Goal: Information Seeking & Learning: Stay updated

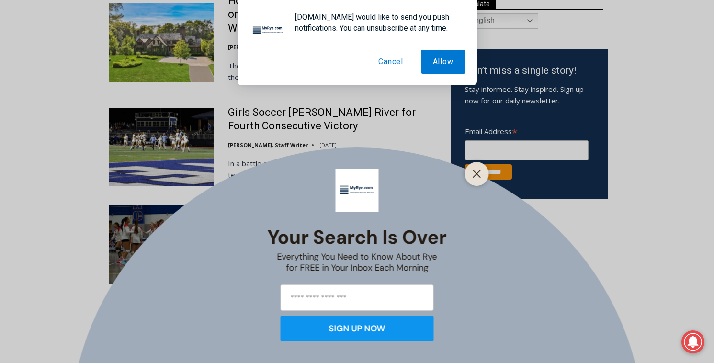
scroll to position [416, 0]
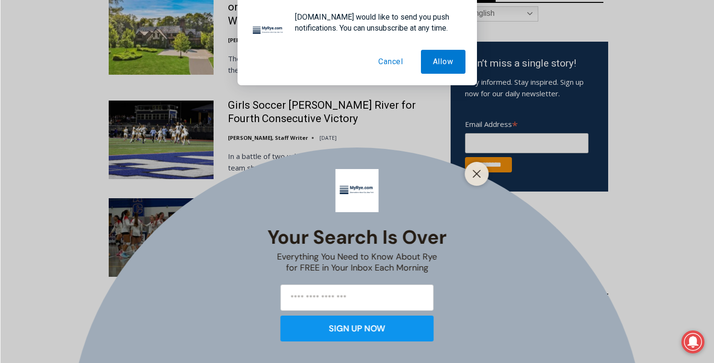
drag, startPoint x: 382, startPoint y: 52, endPoint x: 383, endPoint y: 60, distance: 8.4
click at [382, 53] on button "Cancel" at bounding box center [390, 62] width 49 height 24
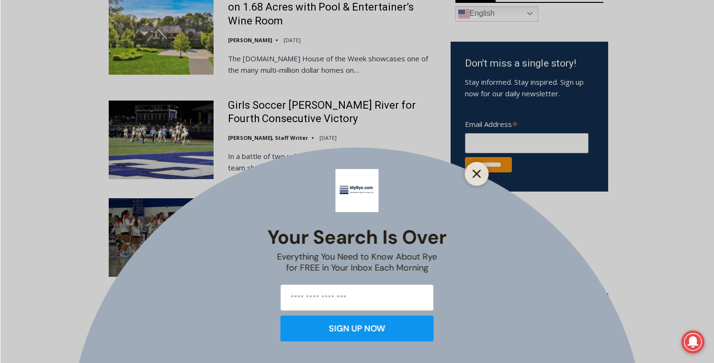
click at [472, 174] on button "Close" at bounding box center [476, 173] width 13 height 13
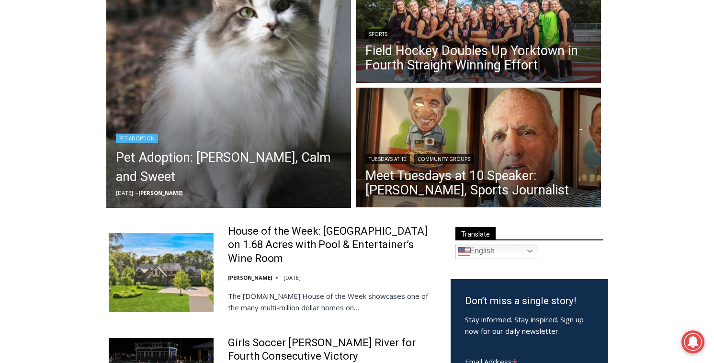
scroll to position [0, 0]
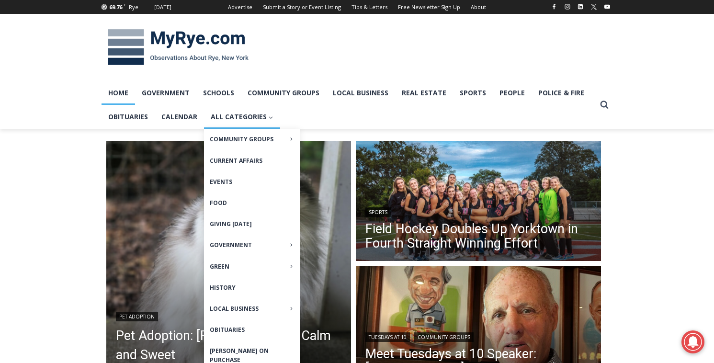
click at [268, 121] on icon "Expand" at bounding box center [271, 117] width 6 height 6
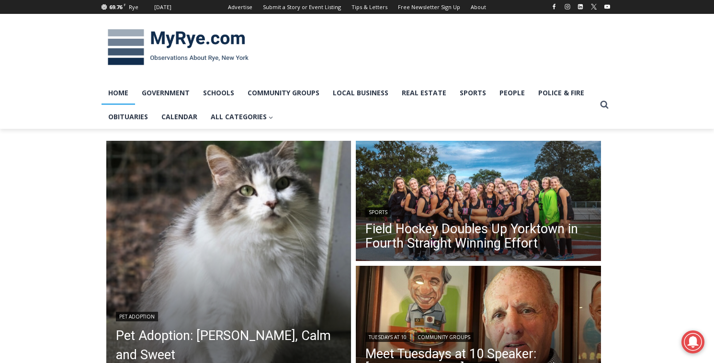
click at [162, 37] on img at bounding box center [177, 48] width 153 height 50
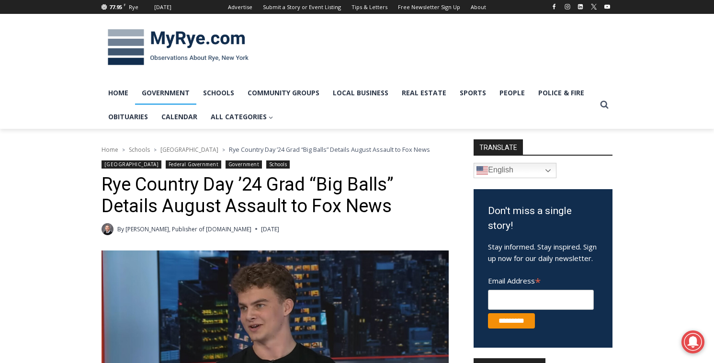
click at [187, 92] on link "Government" at bounding box center [165, 93] width 61 height 24
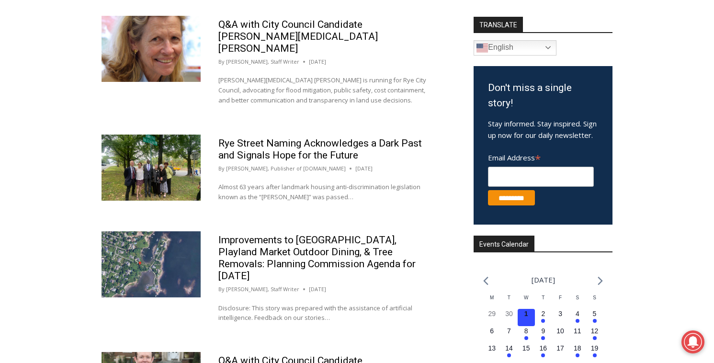
scroll to position [388, 0]
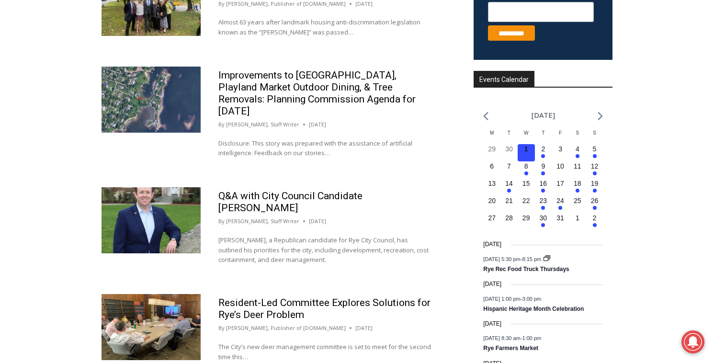
click at [288, 144] on div "Improvements to [GEOGRAPHIC_DATA], Playland Market Outdoor Dining, & Tree Remov…" at bounding box center [325, 117] width 248 height 101
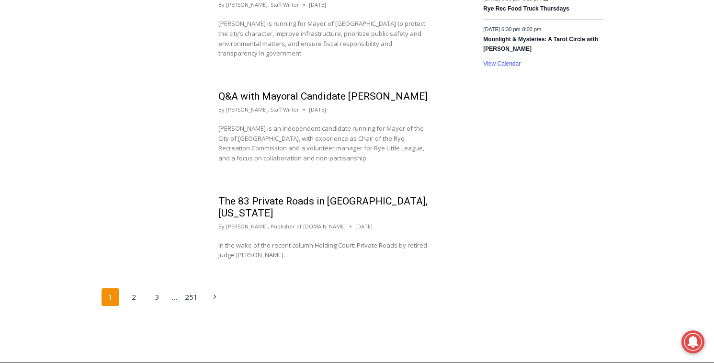
scroll to position [1188, 0]
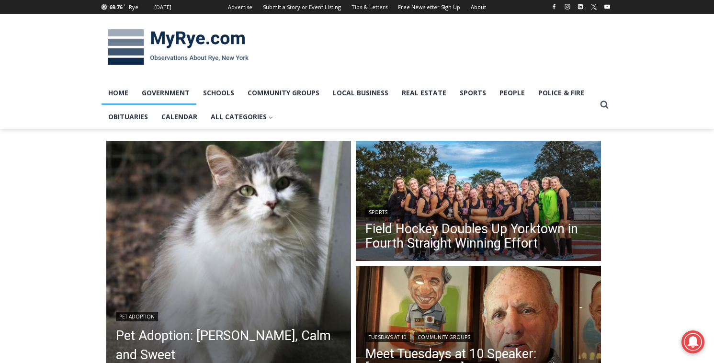
click at [181, 98] on link "Government" at bounding box center [165, 93] width 61 height 24
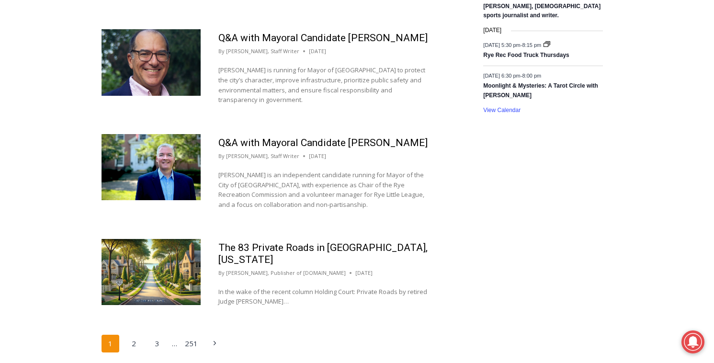
scroll to position [1143, 0]
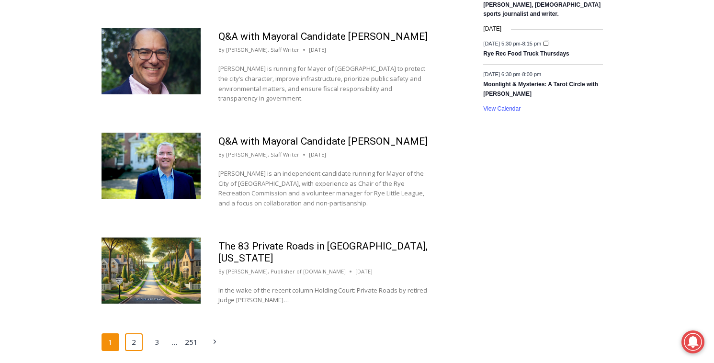
click at [142, 333] on link "2" at bounding box center [134, 342] width 18 height 18
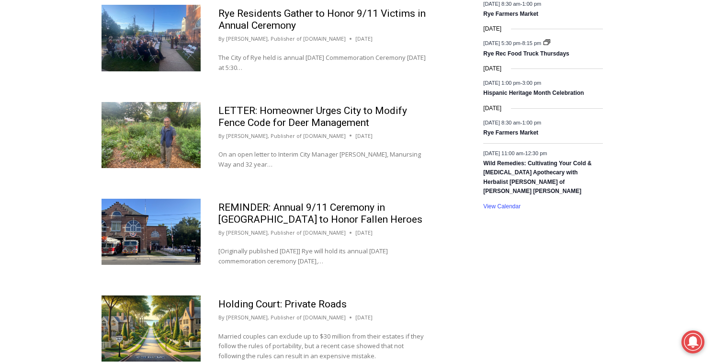
scroll to position [812, 0]
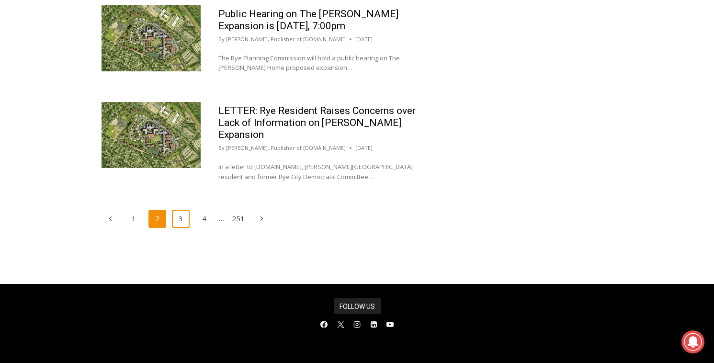
click at [179, 210] on link "3" at bounding box center [181, 219] width 18 height 18
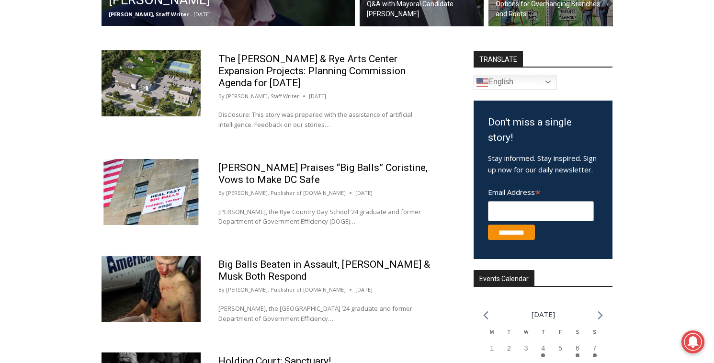
scroll to position [359, 0]
